Goal: Transaction & Acquisition: Purchase product/service

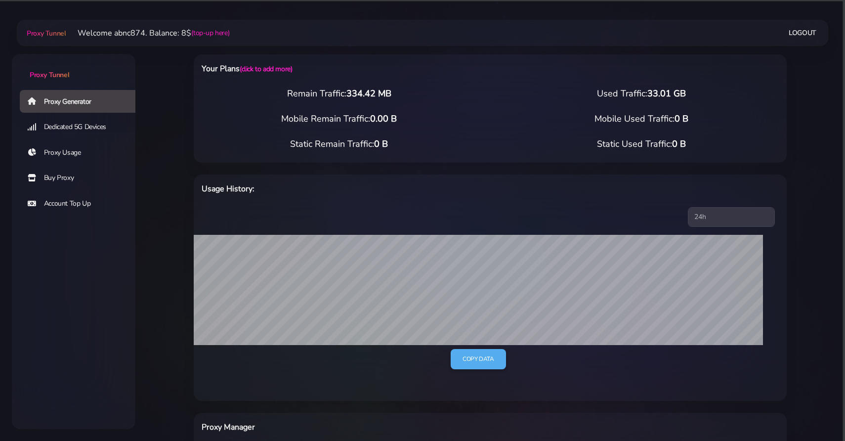
click at [75, 183] on link "Buy Proxy" at bounding box center [82, 178] width 124 height 23
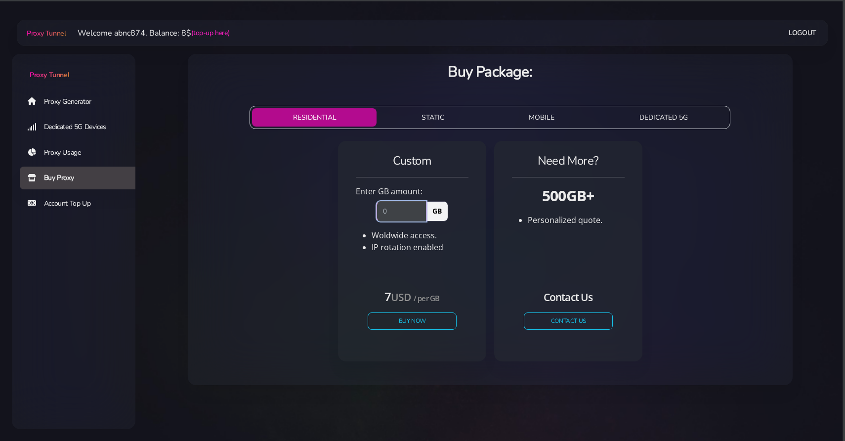
click at [403, 211] on input "number" at bounding box center [402, 211] width 50 height 20
type input "1"
click at [421, 208] on input "1" at bounding box center [402, 211] width 50 height 20
click at [415, 313] on button "Buy Now" at bounding box center [412, 320] width 91 height 17
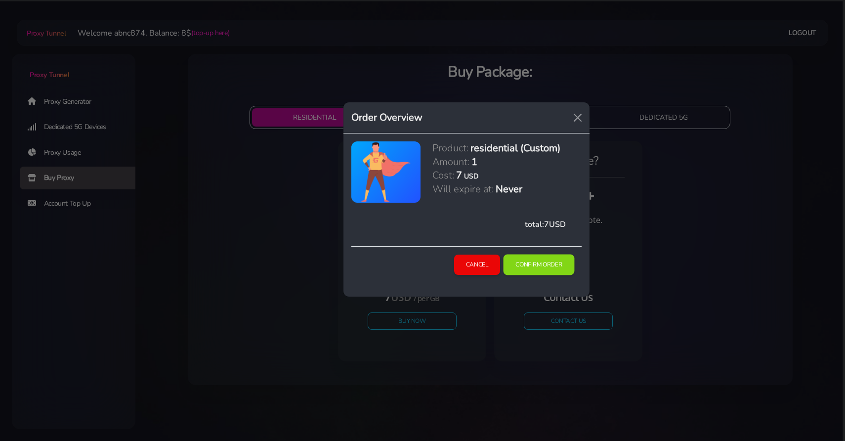
click at [538, 263] on button "Confirm Order" at bounding box center [539, 265] width 71 height 21
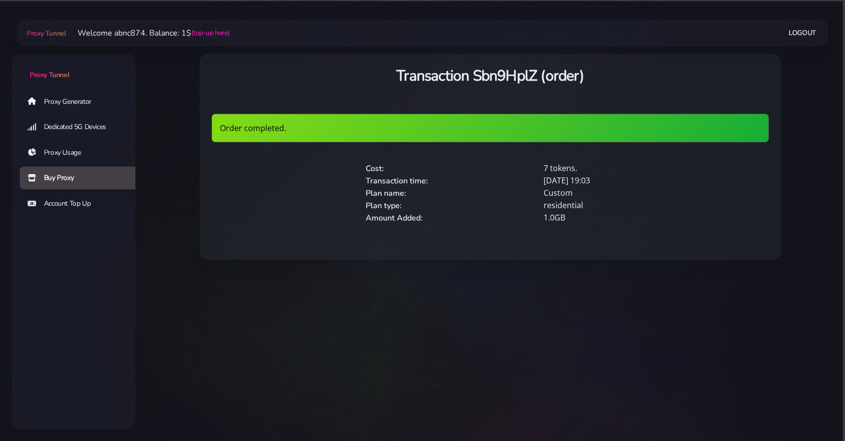
click at [46, 30] on span "Proxy Tunnel" at bounding box center [46, 33] width 39 height 9
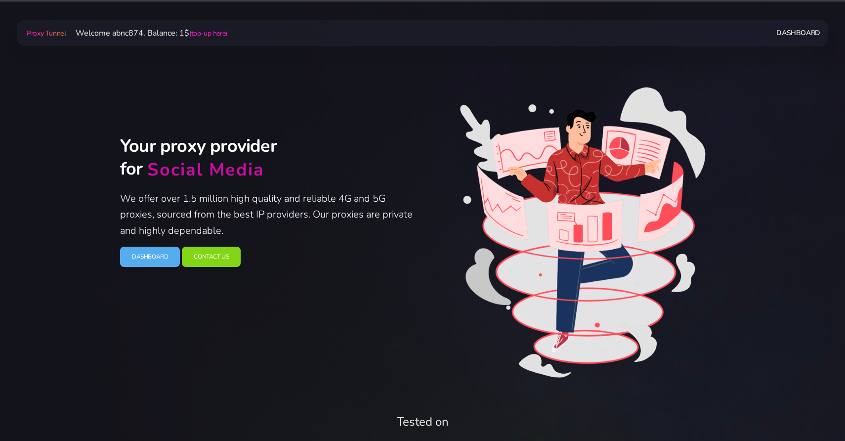
click at [797, 36] on link "Dashboard" at bounding box center [798, 33] width 43 height 18
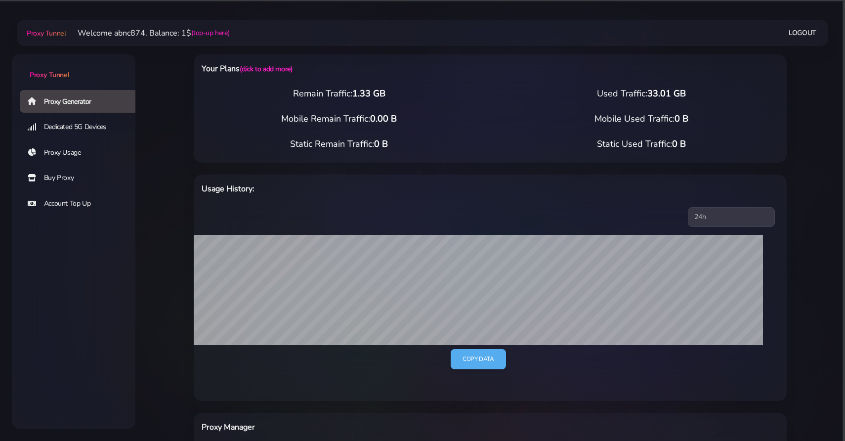
click at [812, 26] on link "Logout" at bounding box center [803, 33] width 28 height 18
